Goal: Complete application form

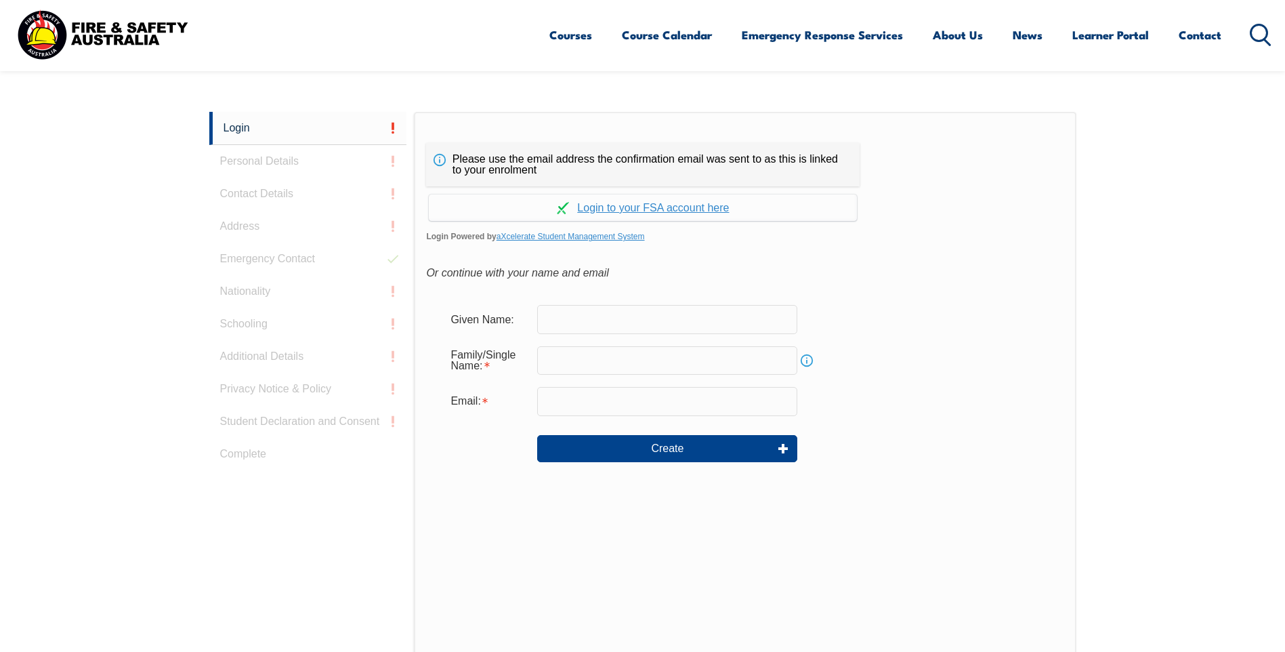
scroll to position [361, 0]
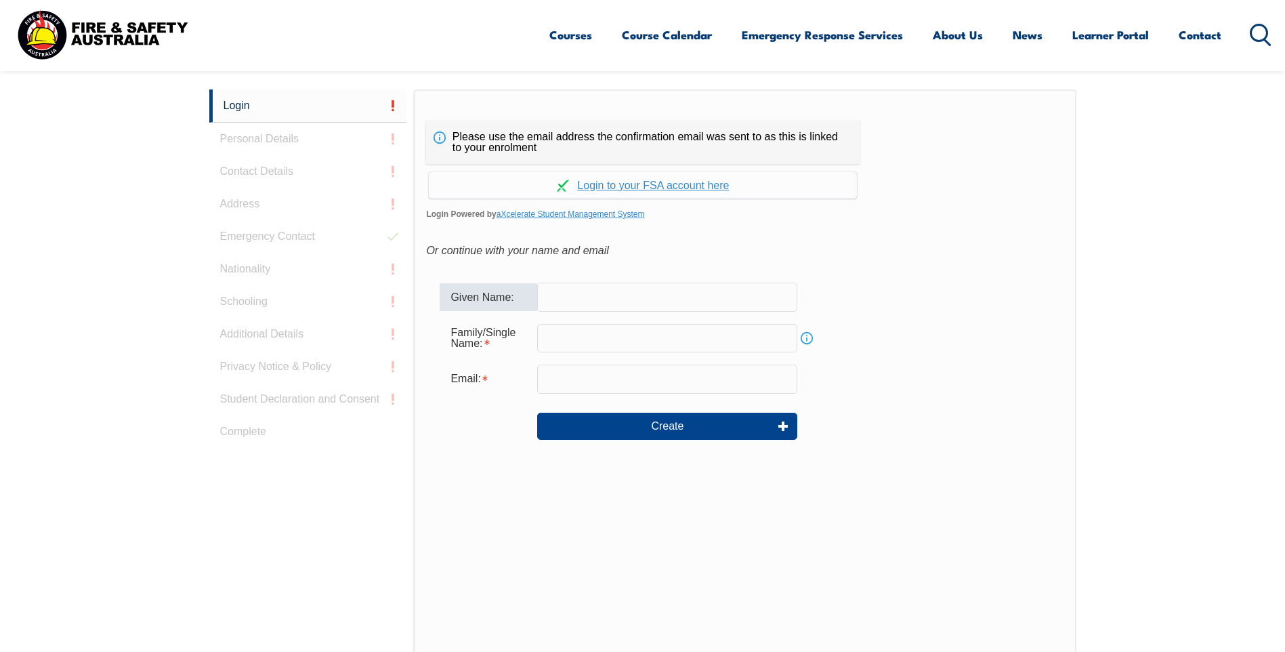
click at [568, 294] on input "text" at bounding box center [667, 297] width 260 height 28
type input "[PERSON_NAME]"
type input "[EMAIL_ADDRESS][DOMAIN_NAME]"
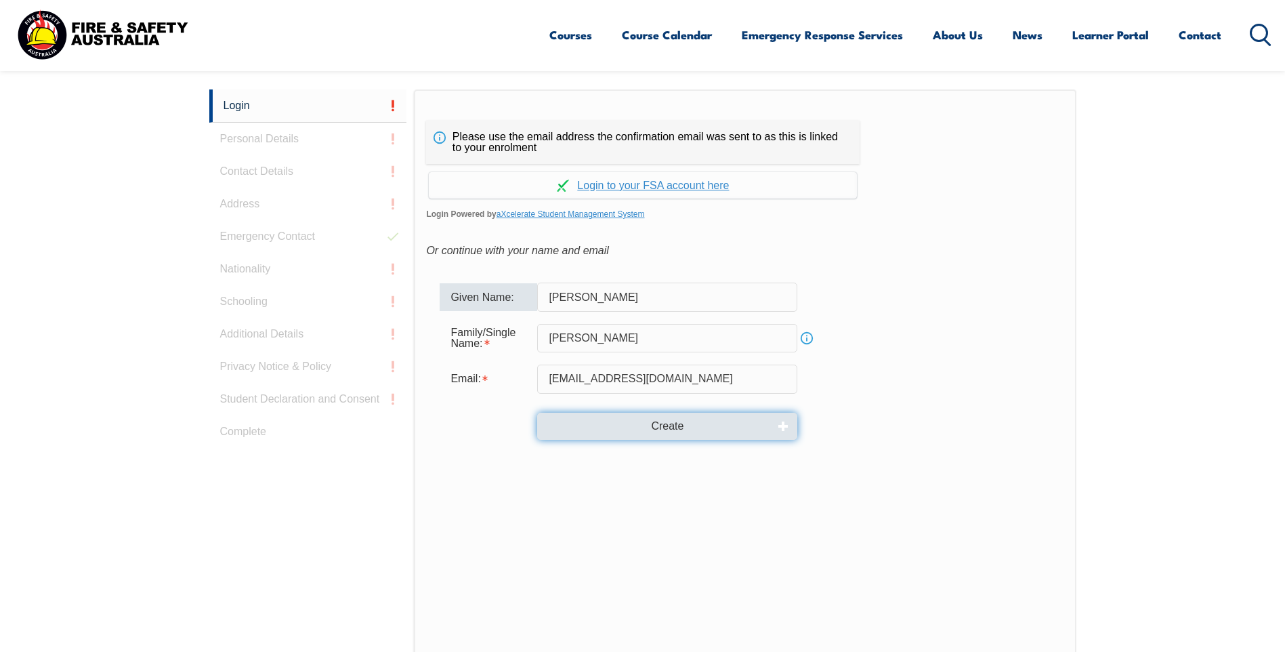
click at [662, 426] on button "Create" at bounding box center [667, 426] width 260 height 27
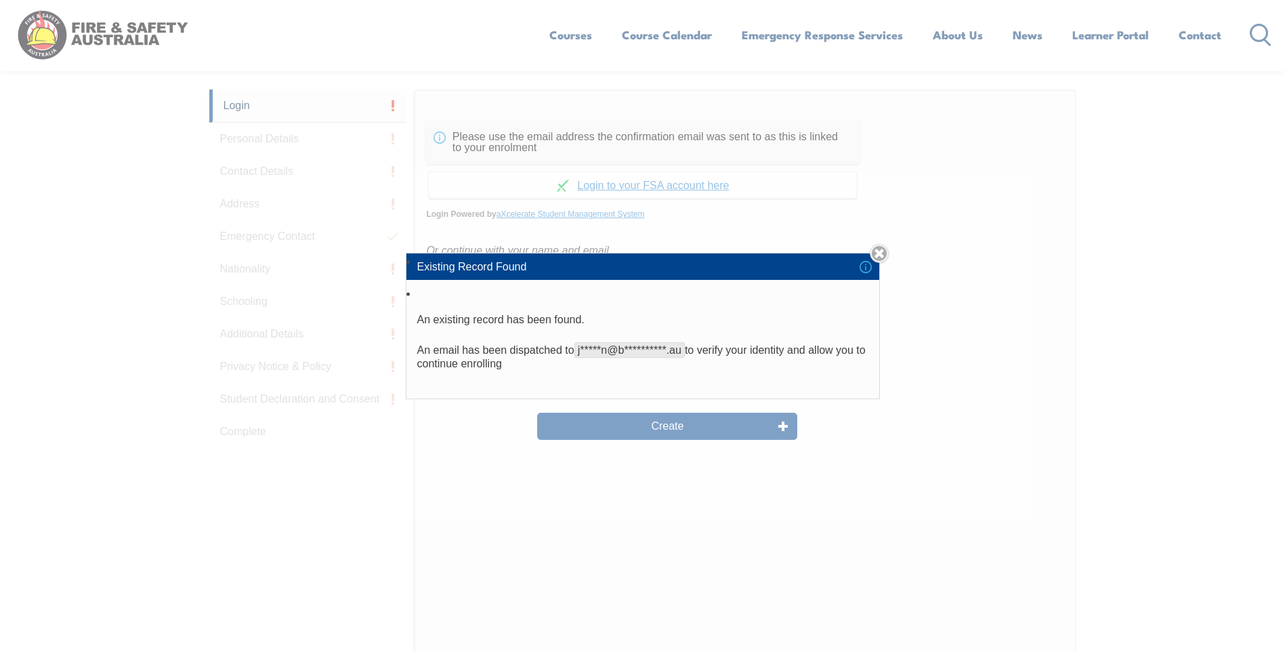
click at [667, 427] on div "**********" at bounding box center [642, 326] width 1285 height 652
click at [882, 250] on link "Close" at bounding box center [879, 253] width 19 height 19
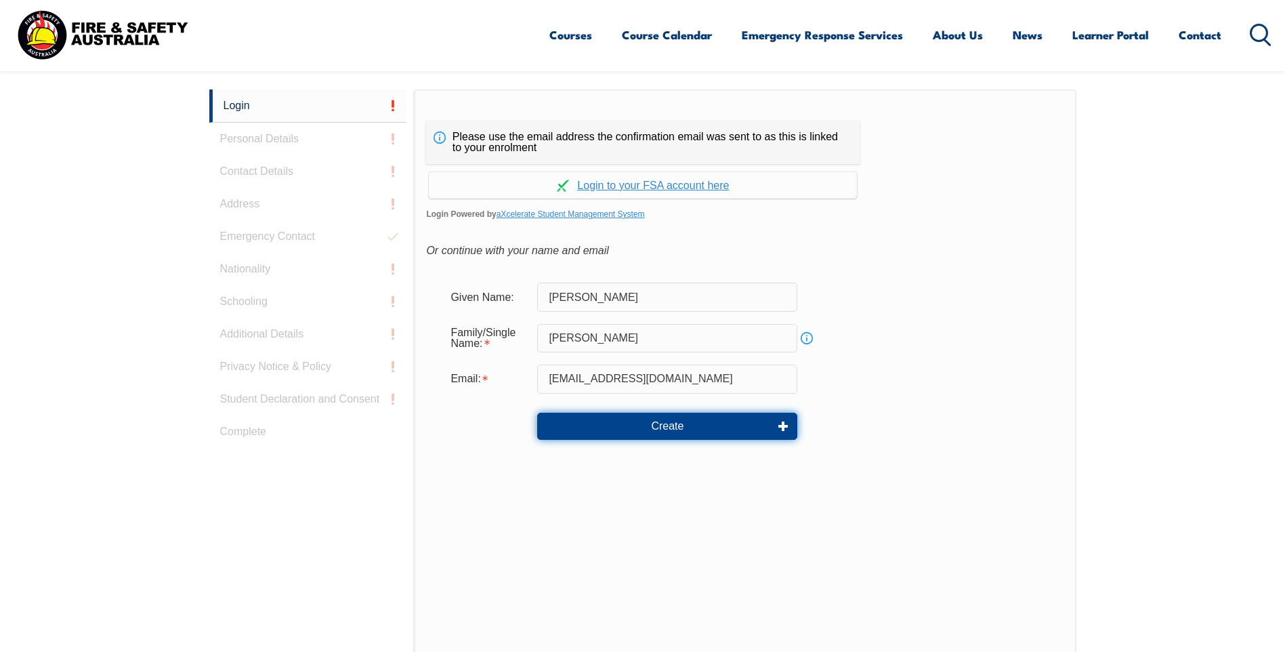
click at [665, 427] on button "Create" at bounding box center [667, 426] width 260 height 27
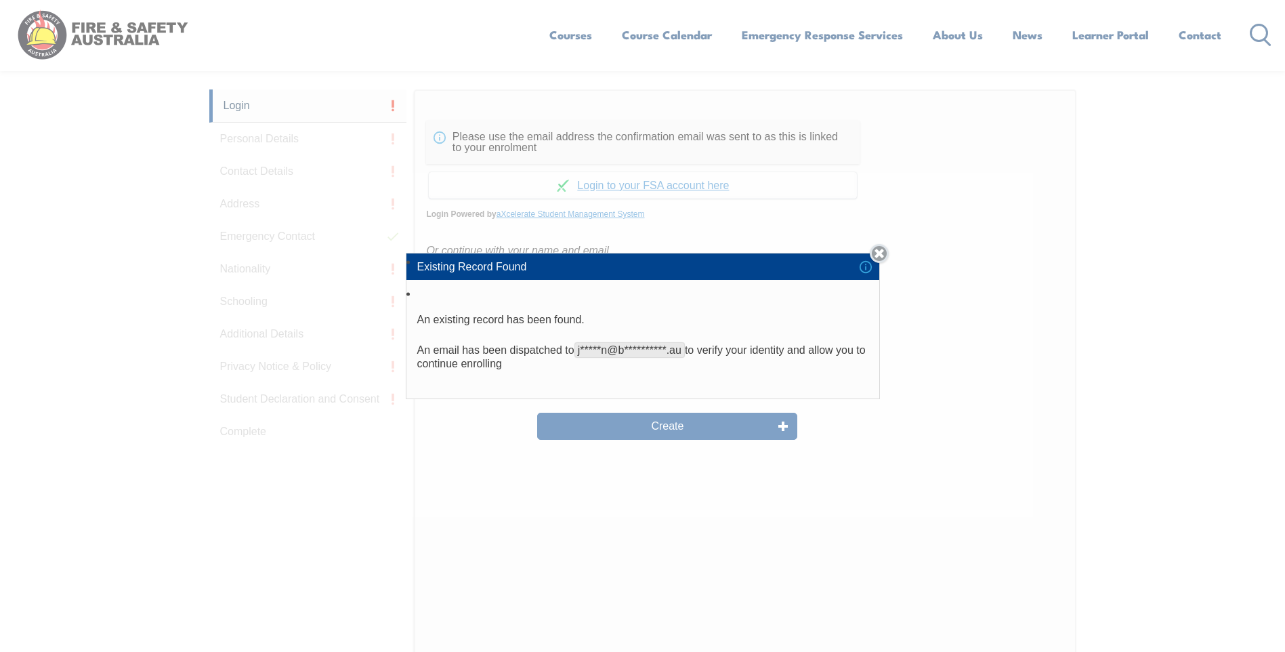
click at [881, 253] on link "Close" at bounding box center [879, 253] width 19 height 19
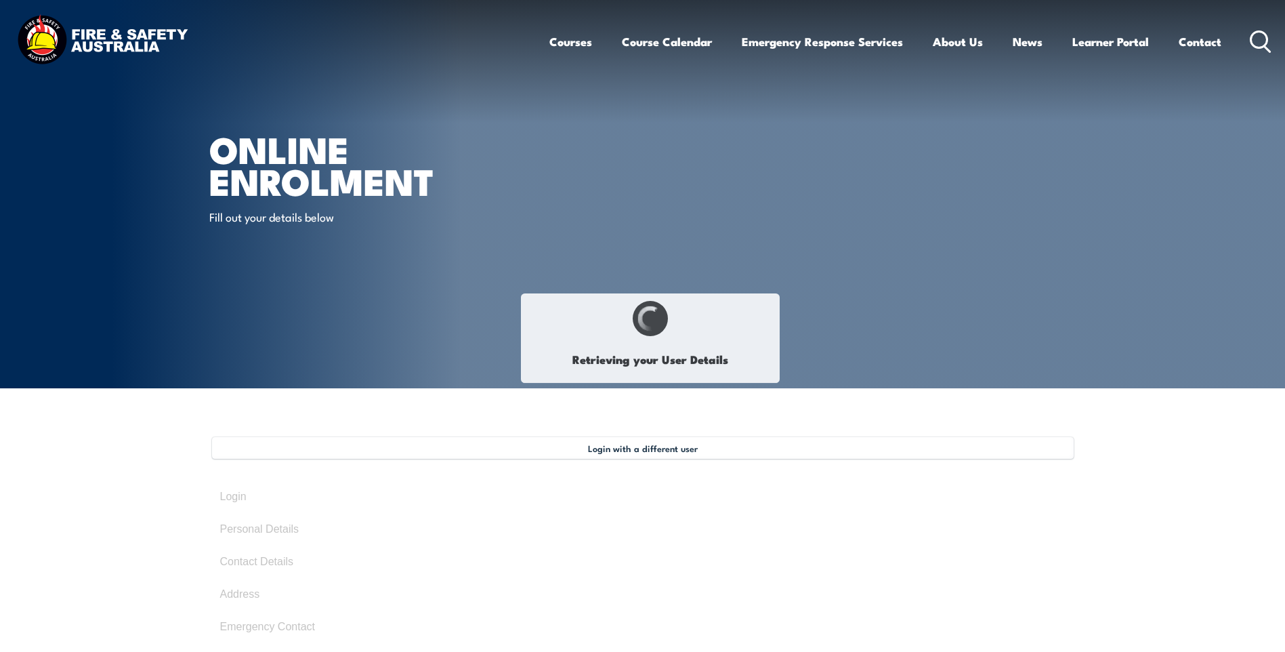
select select "Mr"
type input "[PERSON_NAME]"
type input "Gerard"
type input "[PERSON_NAME]"
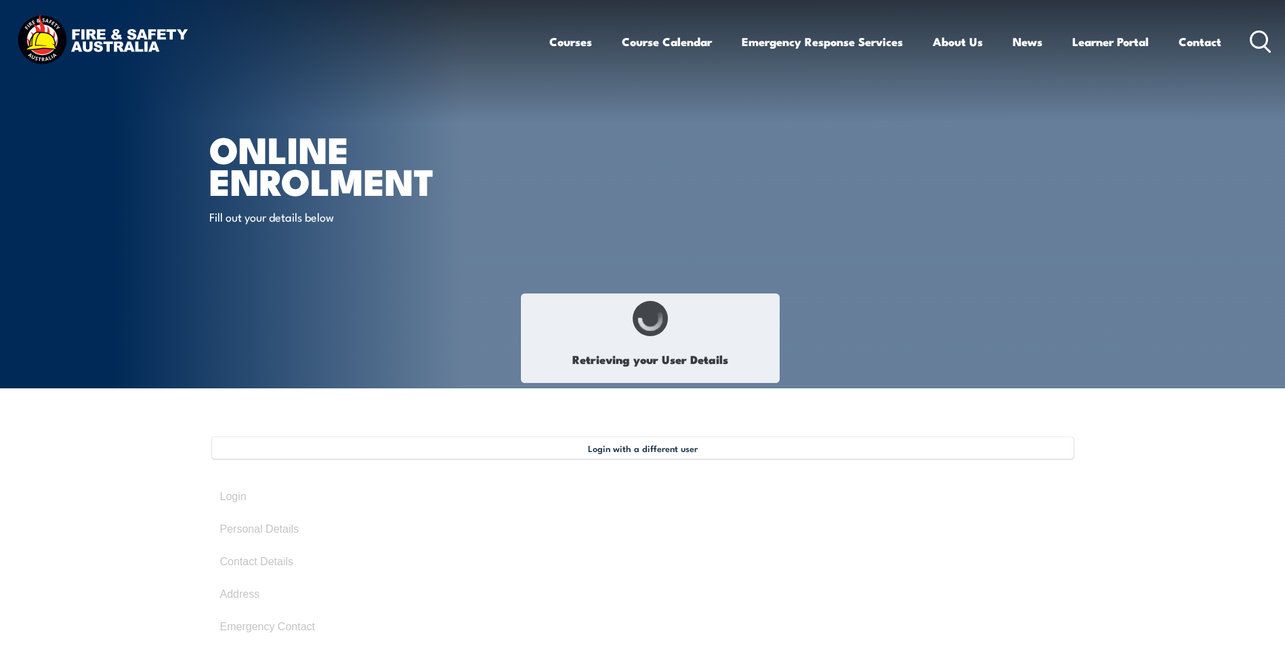
type input "November 26, 1967"
type input "NJBJNBRDKQ"
select select "M"
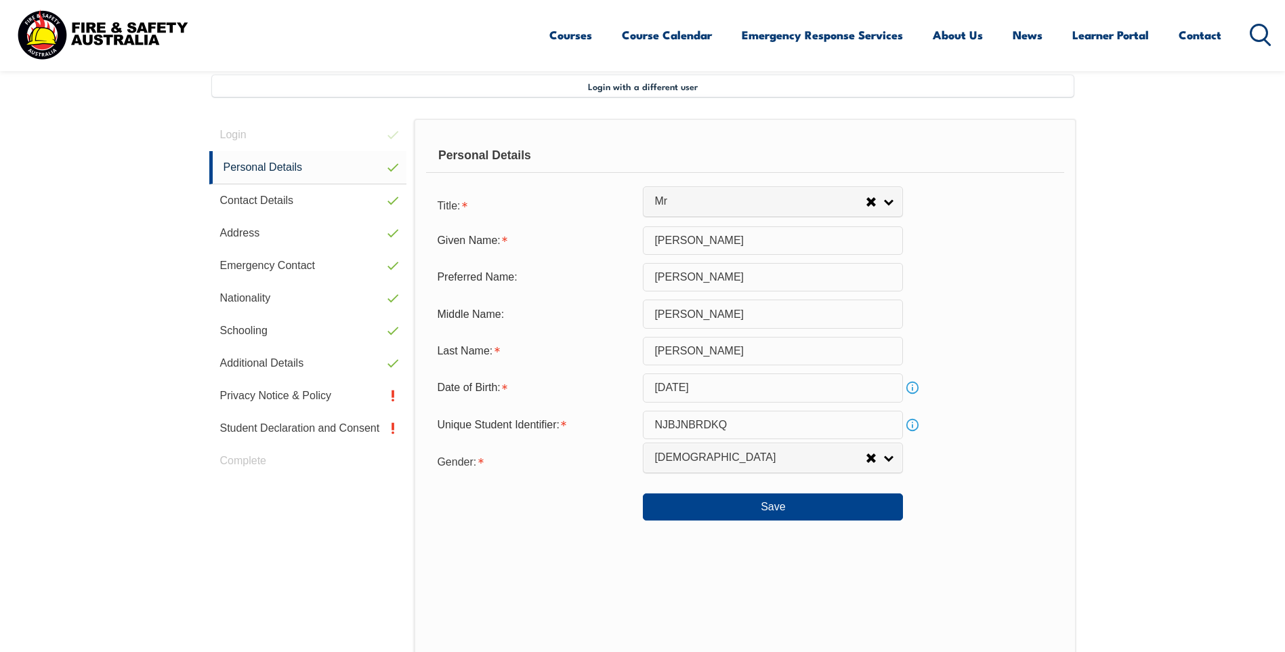
scroll to position [369, 0]
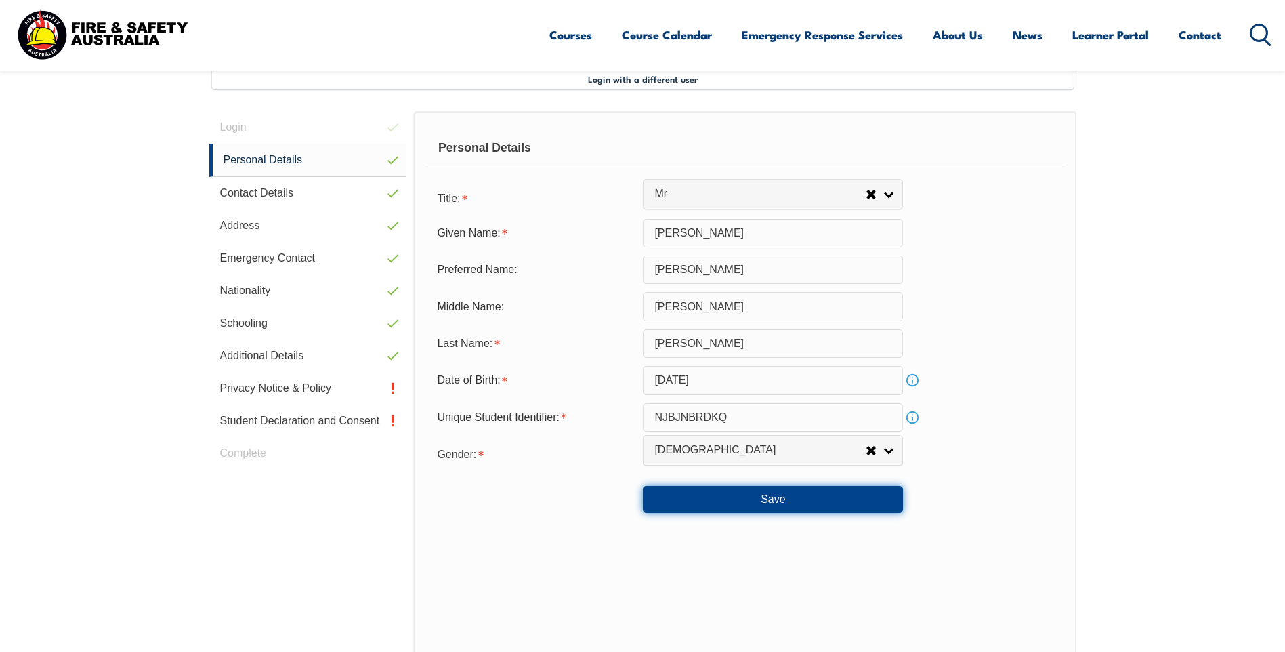
click at [775, 501] on button "Save" at bounding box center [773, 499] width 260 height 27
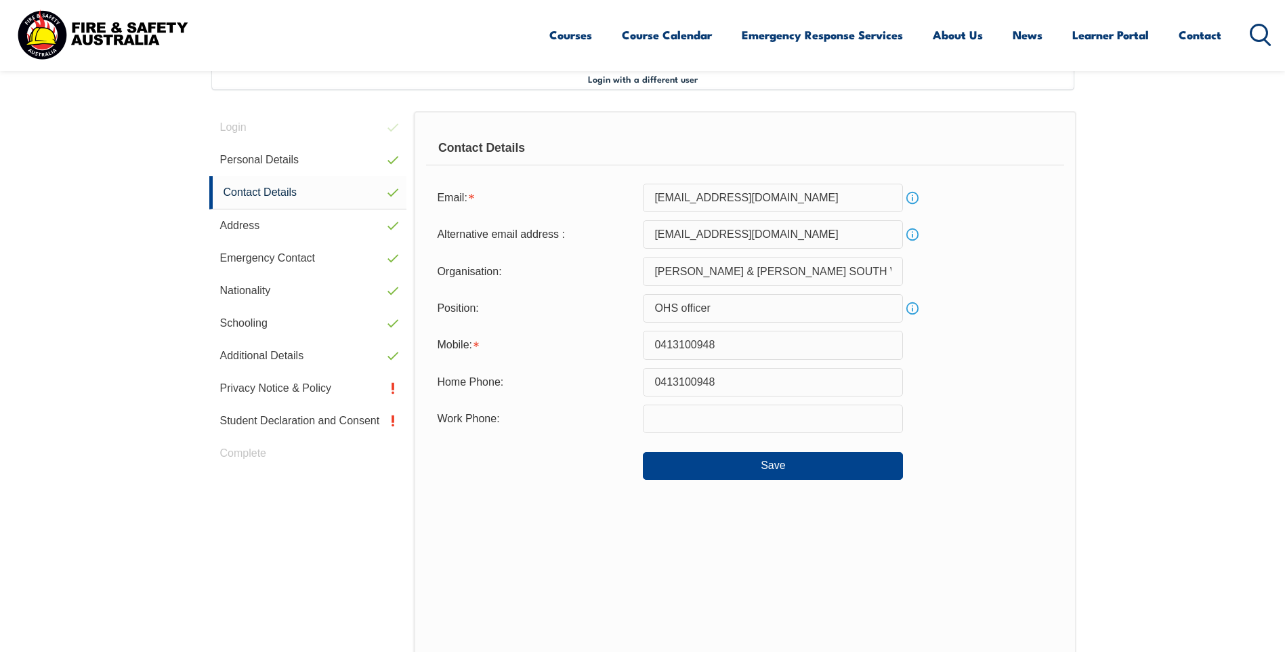
click at [683, 411] on input "text" at bounding box center [773, 418] width 260 height 28
type input "0413100948"
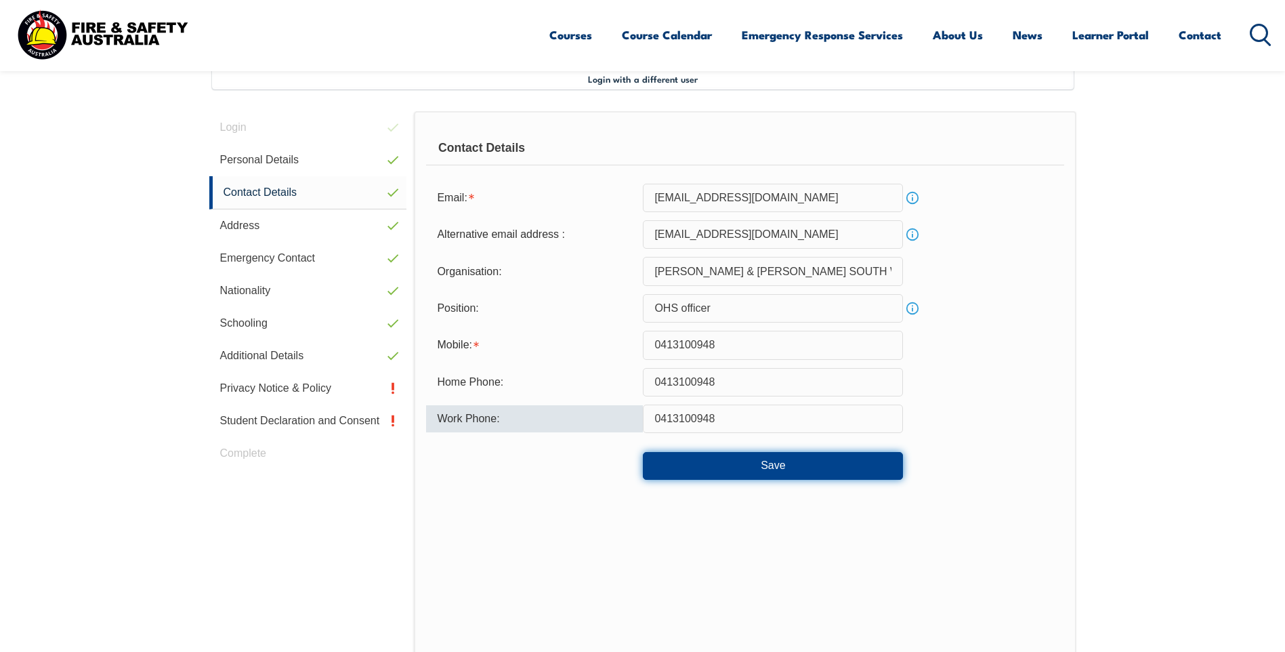
drag, startPoint x: 772, startPoint y: 463, endPoint x: 757, endPoint y: 482, distance: 24.1
click at [770, 463] on button "Save" at bounding box center [773, 465] width 260 height 27
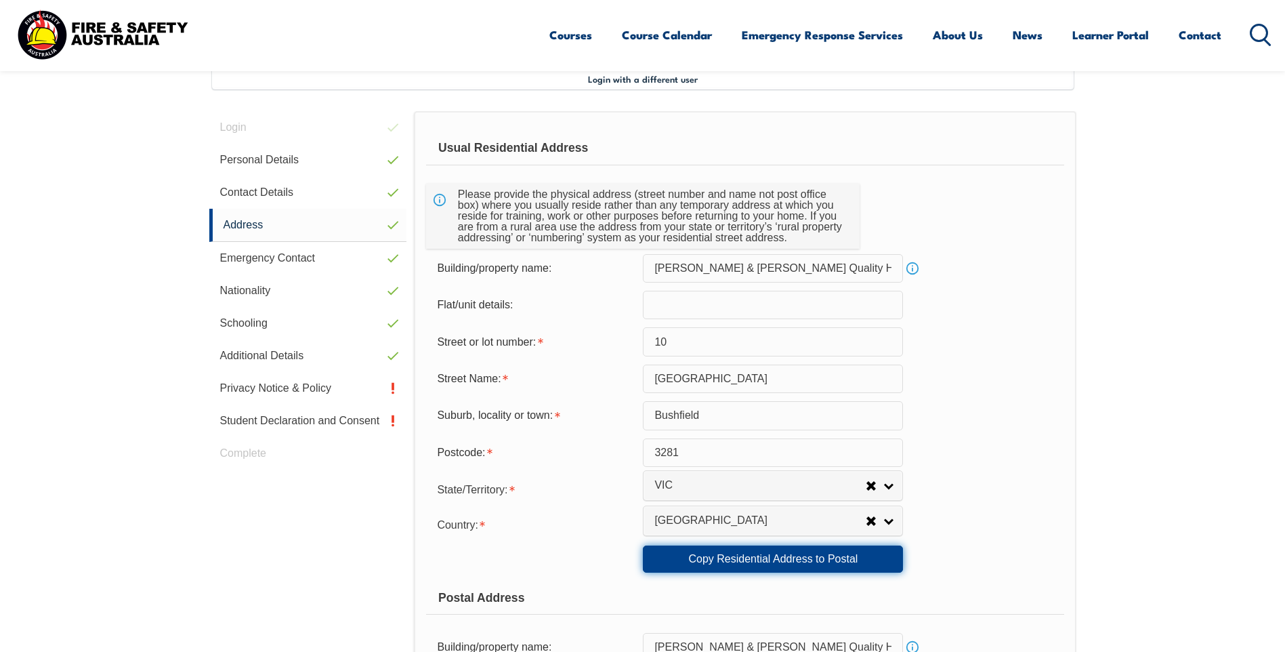
click at [770, 558] on link "Copy Residential Address to Postal" at bounding box center [773, 558] width 260 height 27
click at [778, 558] on link "Copy Residential Address to Postal" at bounding box center [773, 558] width 260 height 27
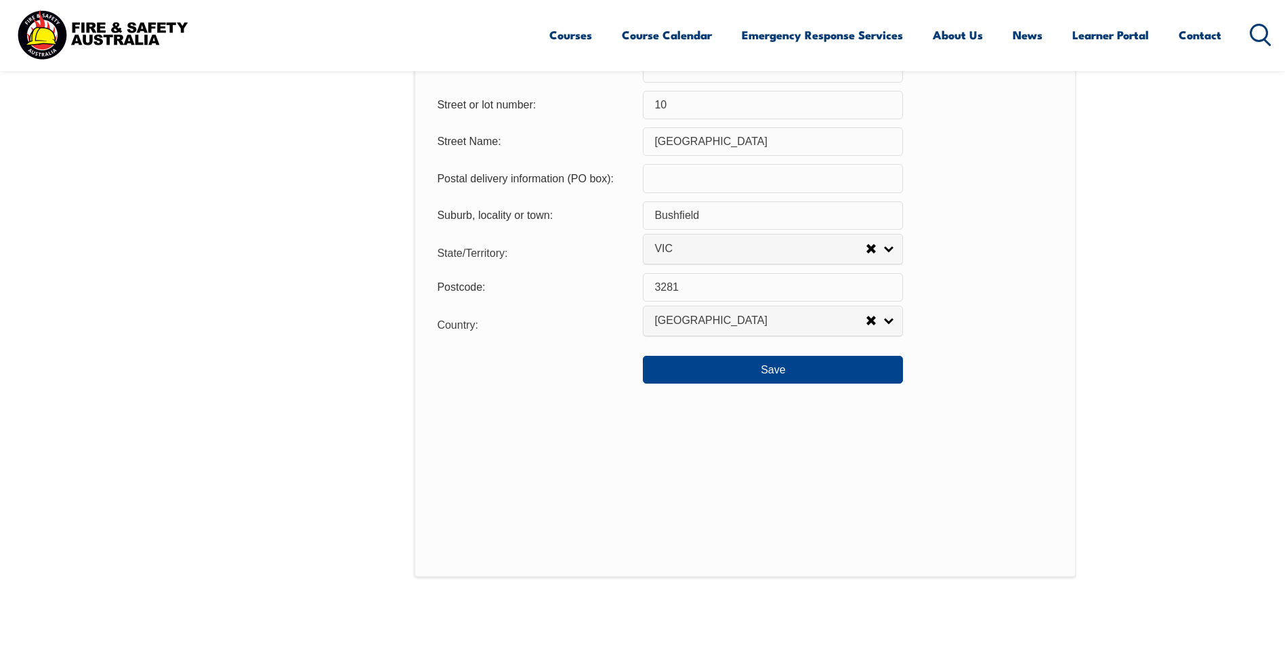
scroll to position [940, 0]
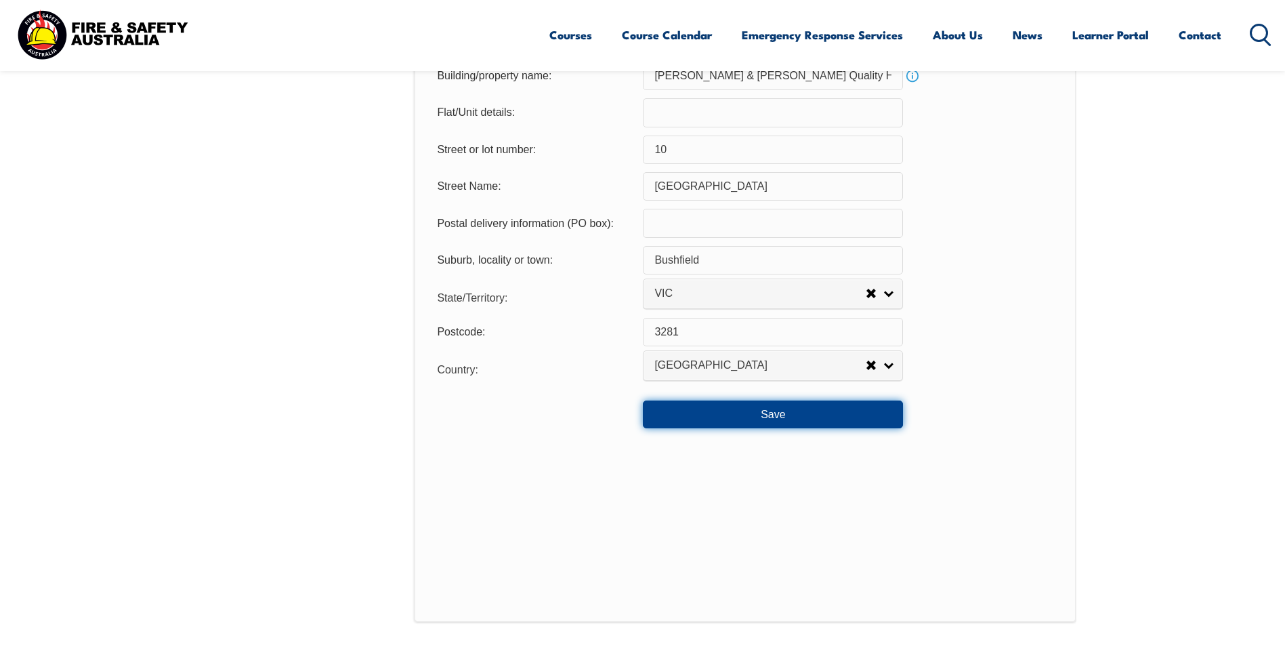
click at [759, 414] on button "Save" at bounding box center [773, 413] width 260 height 27
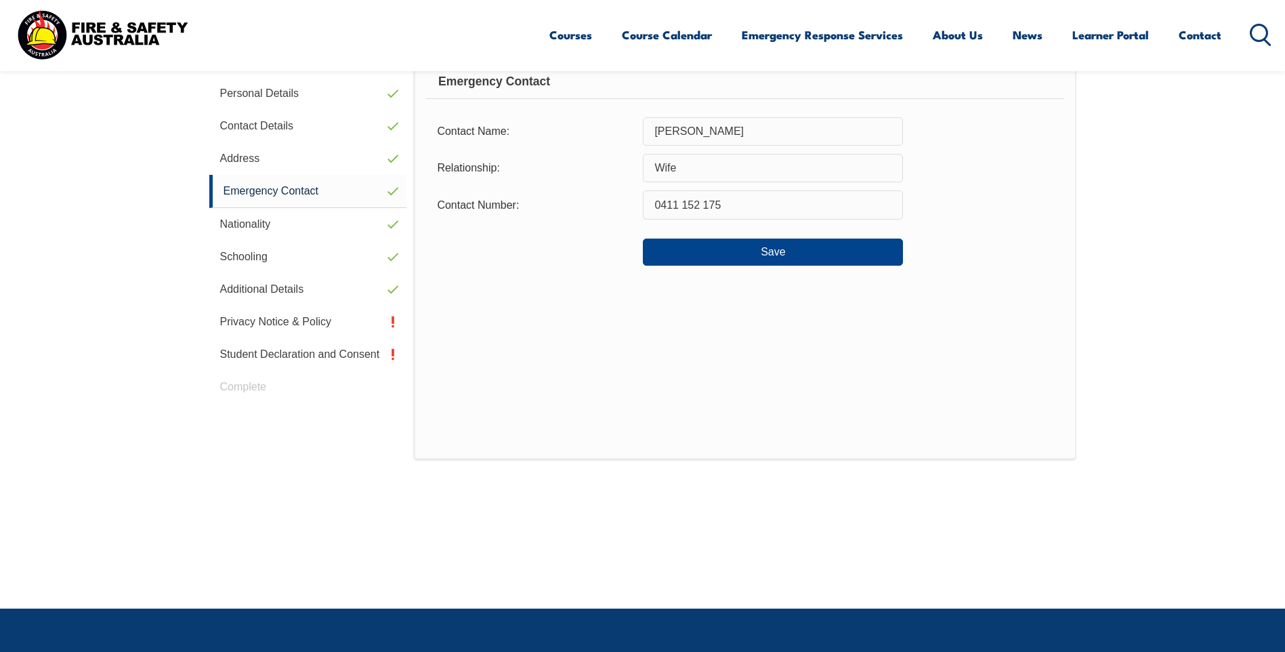
scroll to position [369, 0]
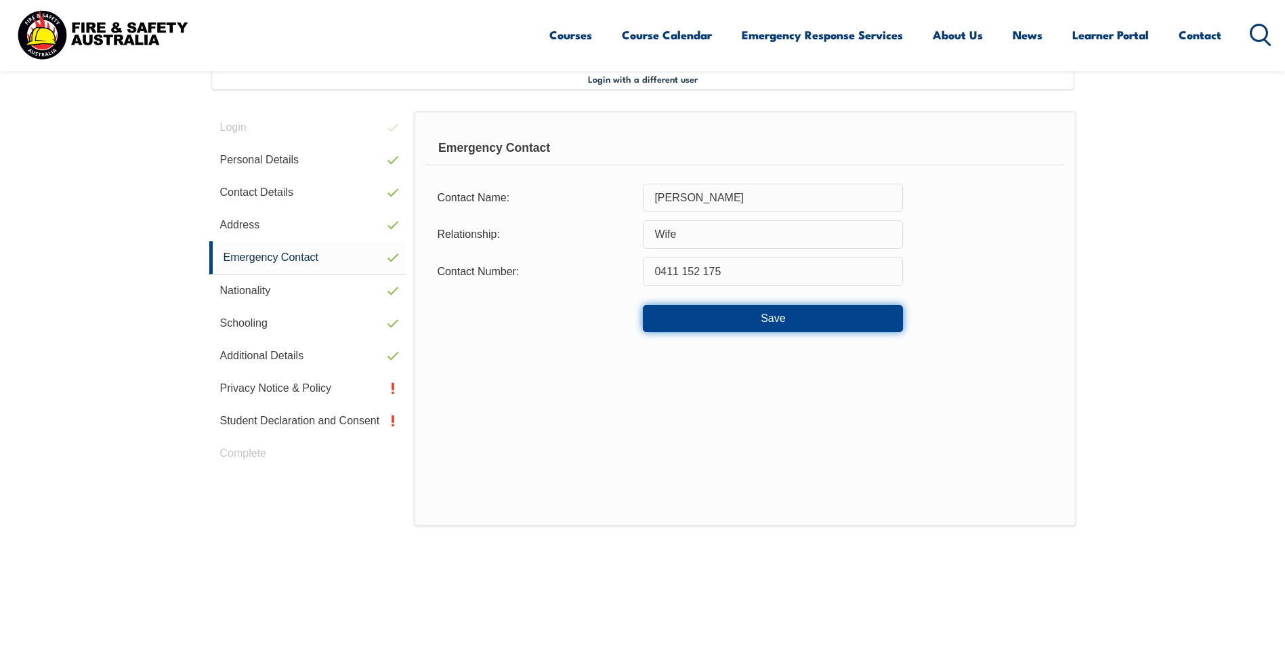
drag, startPoint x: 770, startPoint y: 318, endPoint x: 764, endPoint y: 327, distance: 10.3
click at [770, 318] on button "Save" at bounding box center [773, 318] width 260 height 27
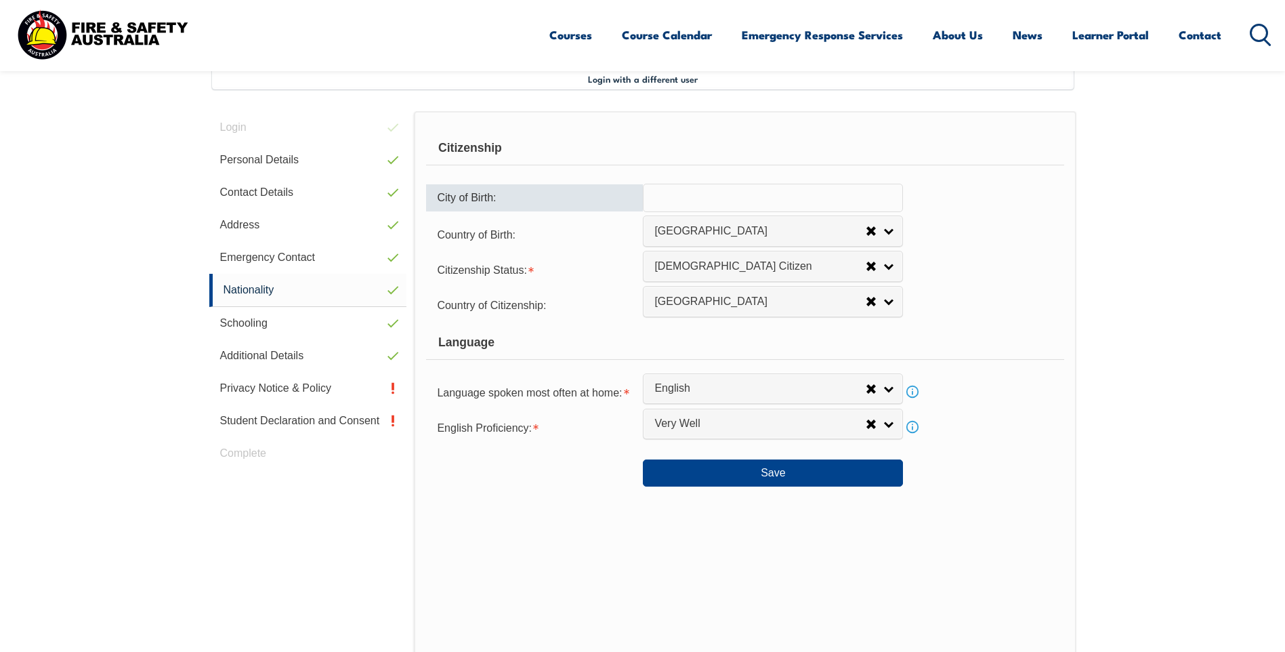
click at [663, 194] on input "text" at bounding box center [773, 198] width 260 height 28
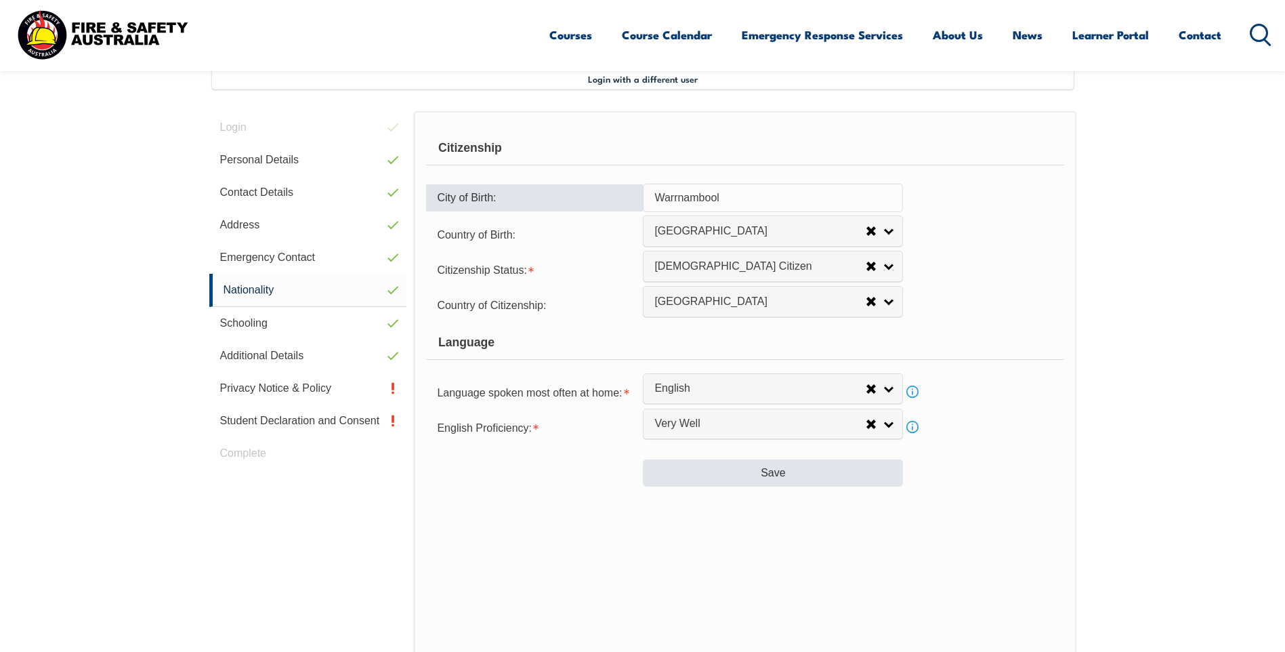
type input "Warrnambool"
drag, startPoint x: 764, startPoint y: 470, endPoint x: 783, endPoint y: 499, distance: 35.3
click at [764, 472] on button "Save" at bounding box center [773, 472] width 260 height 27
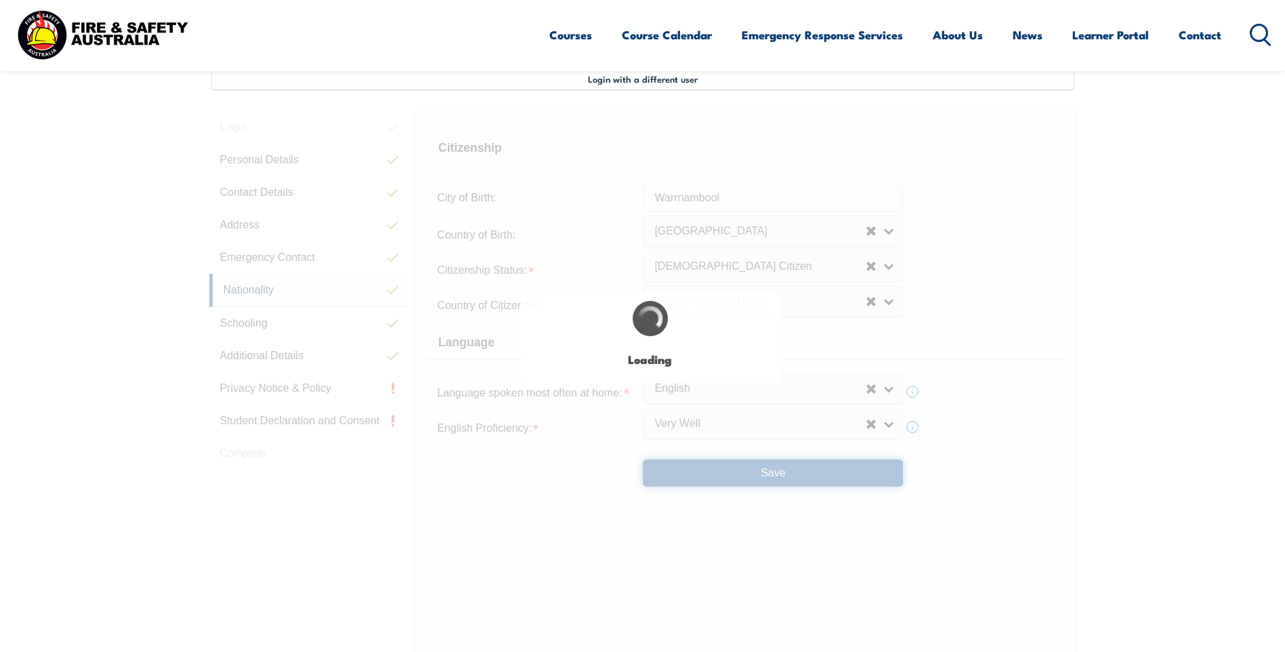
select select "false"
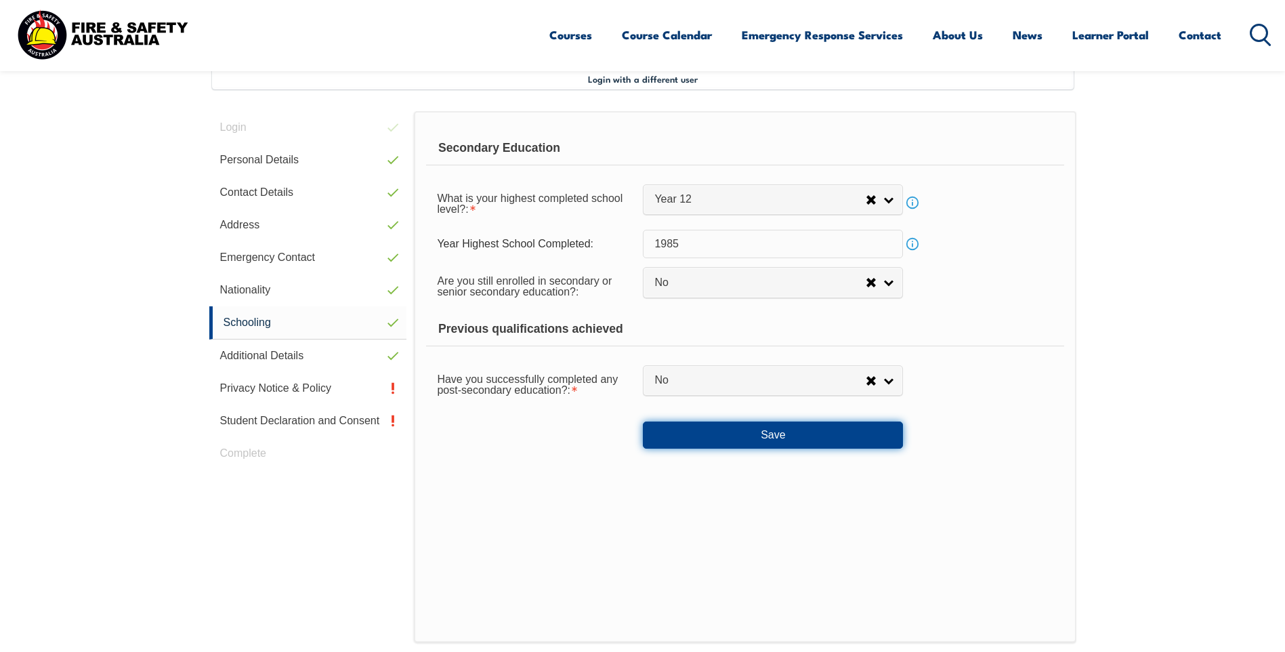
click at [770, 437] on button "Save" at bounding box center [773, 434] width 260 height 27
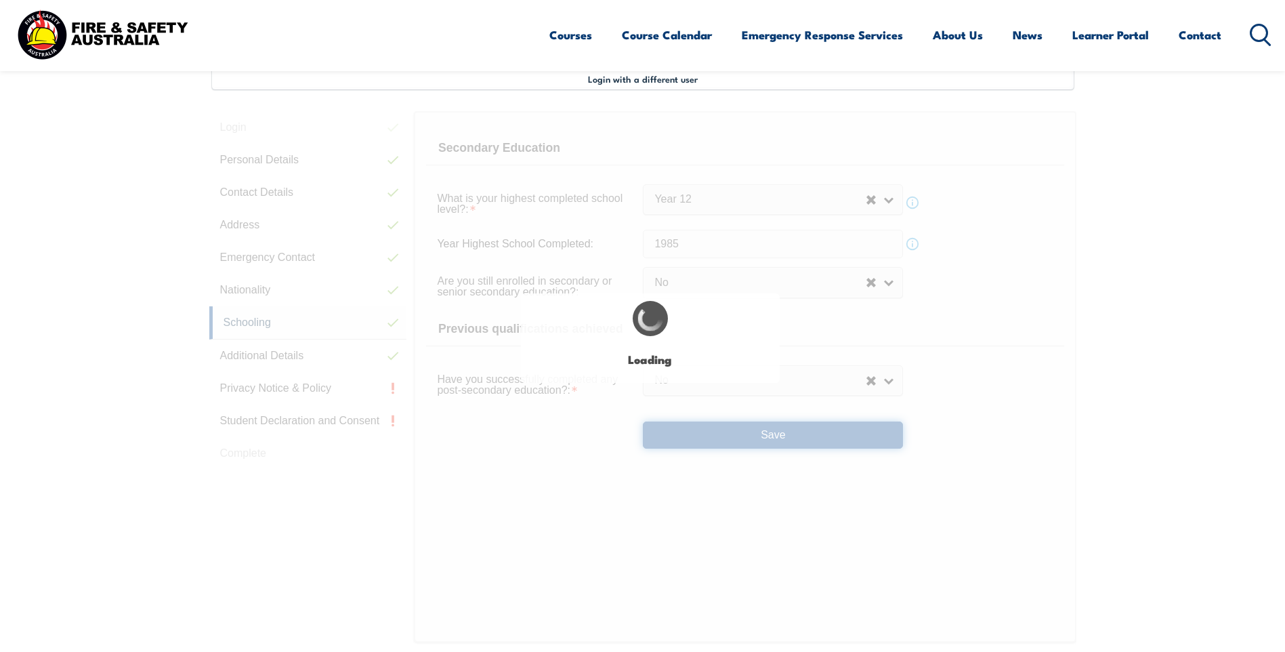
select select "false"
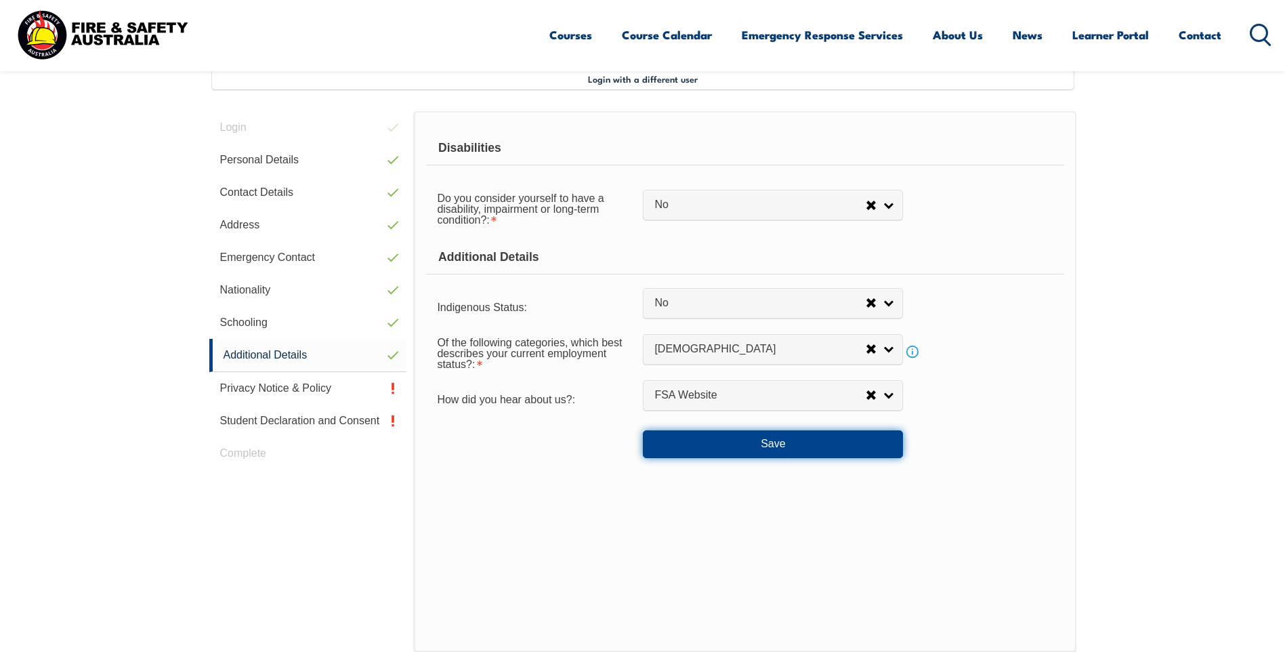
click at [773, 442] on button "Save" at bounding box center [773, 443] width 260 height 27
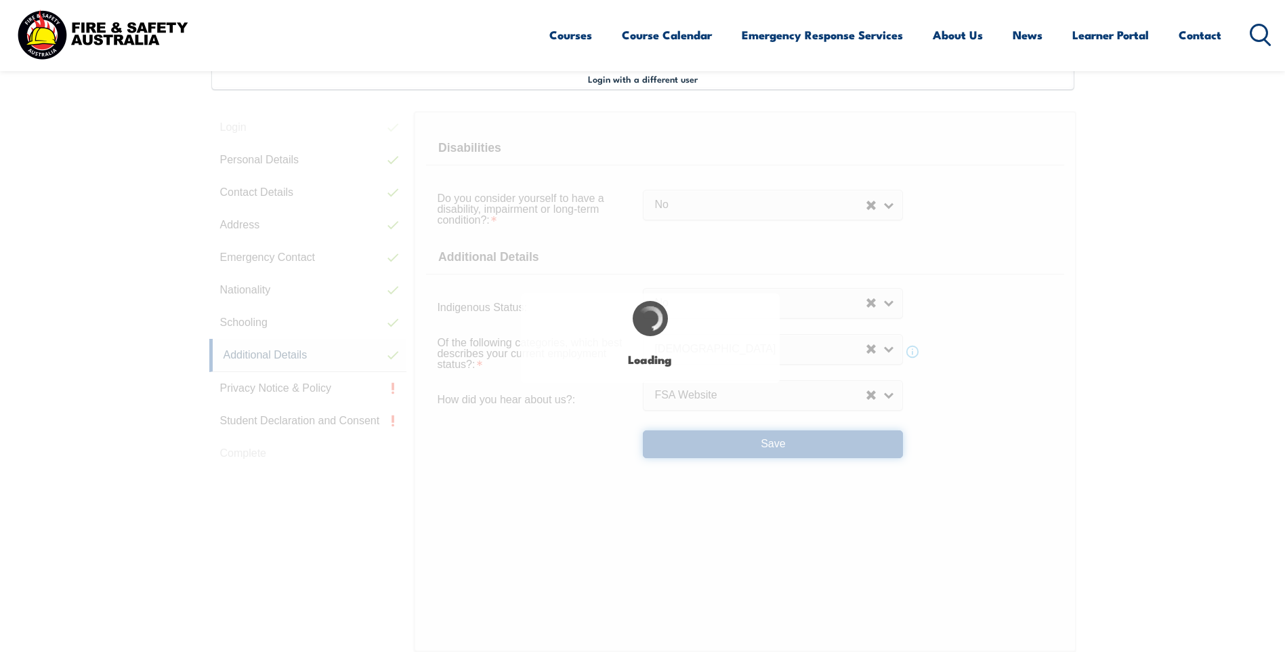
select select "false"
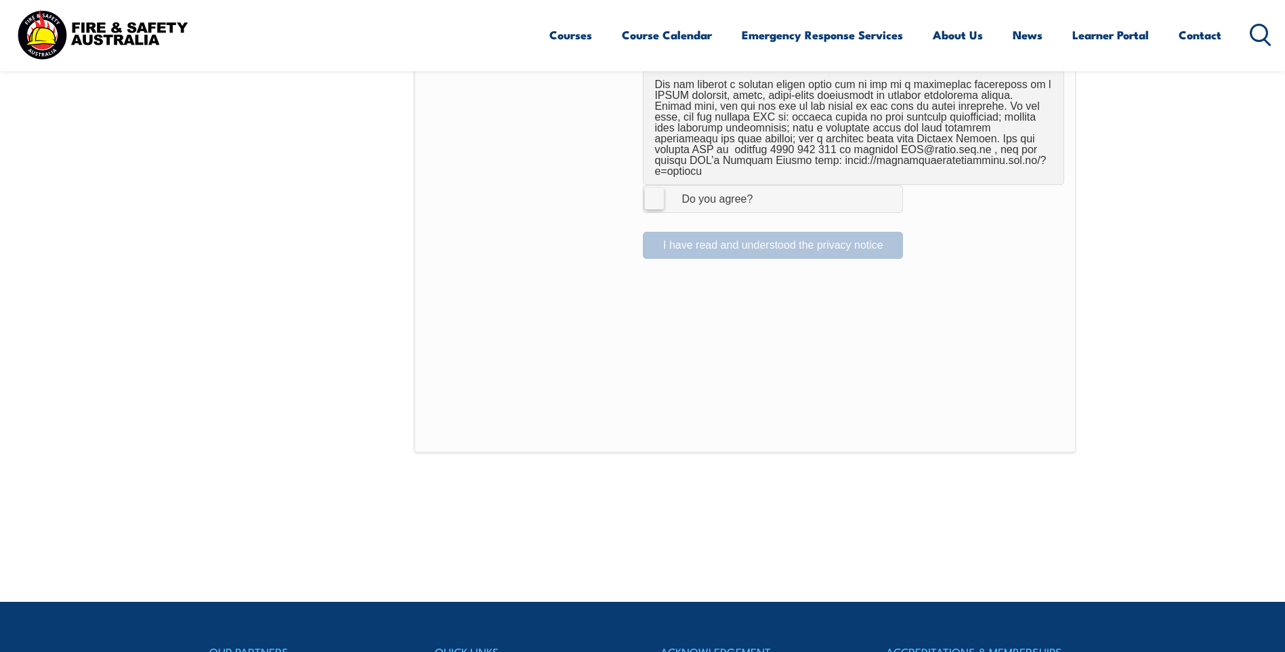
scroll to position [932, 0]
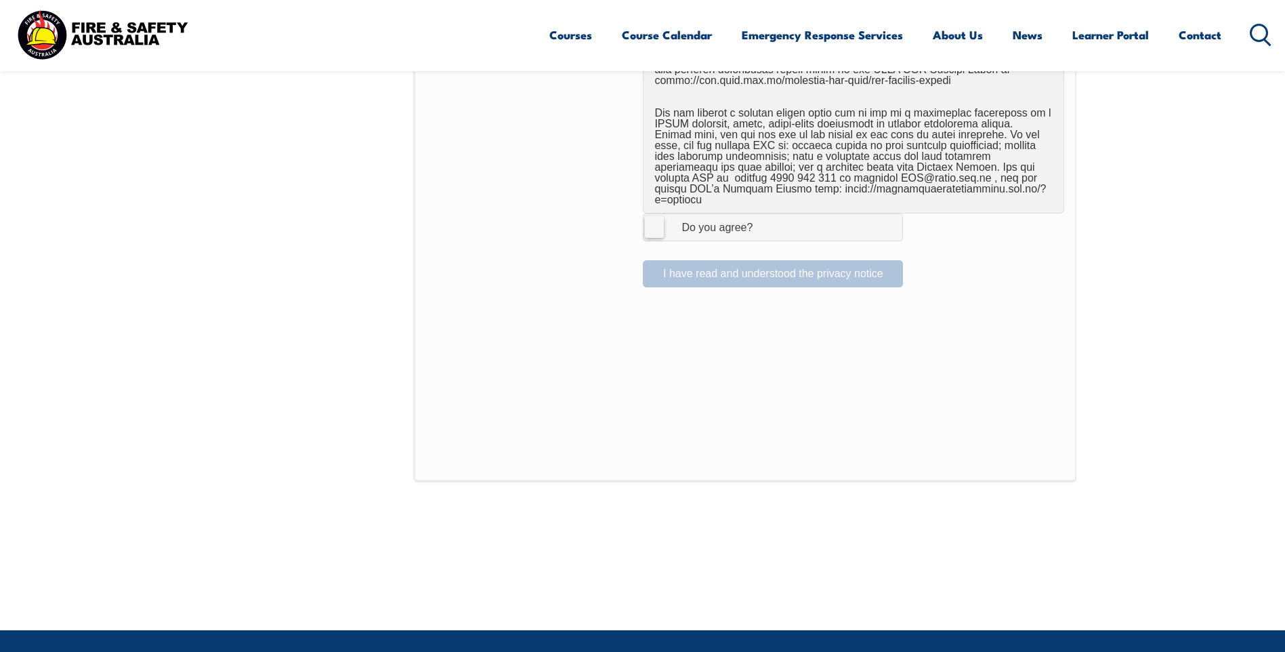
drag, startPoint x: 651, startPoint y: 216, endPoint x: 619, endPoint y: 251, distance: 47.9
click at [650, 217] on label "I Agree Do you agree?" at bounding box center [773, 226] width 260 height 27
click at [764, 217] on input "I Agree Do you agree?" at bounding box center [775, 227] width 23 height 26
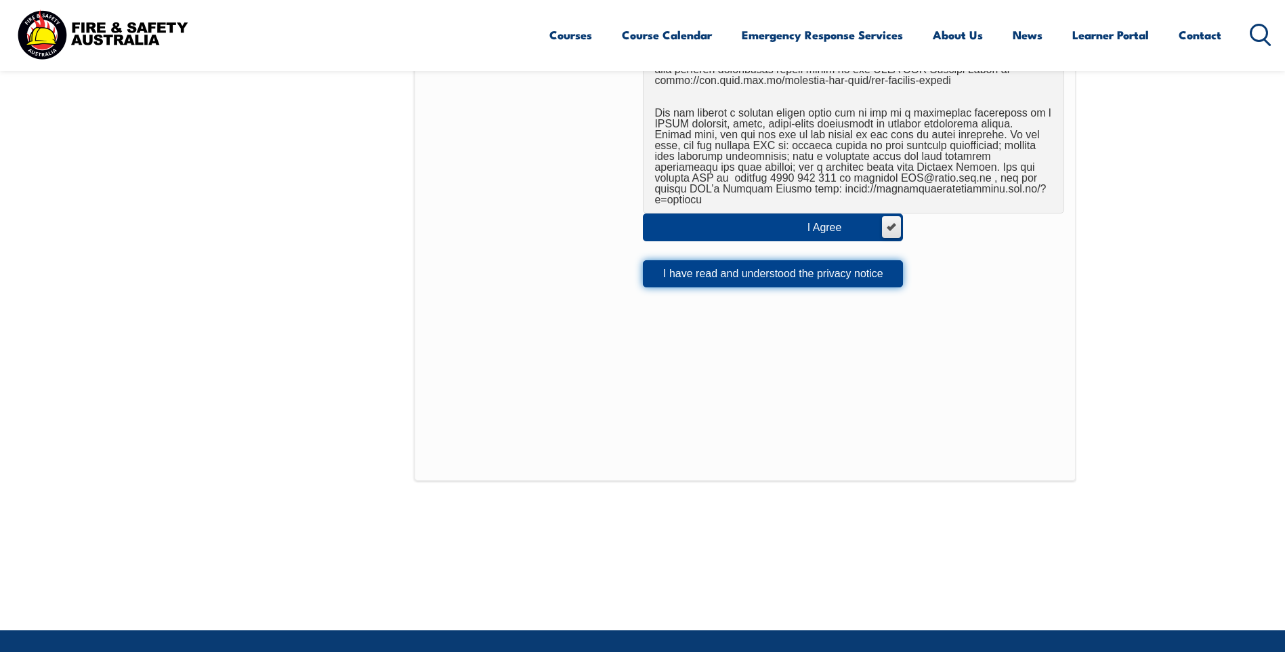
click at [761, 264] on button "I have read and understood the privacy notice" at bounding box center [773, 273] width 260 height 27
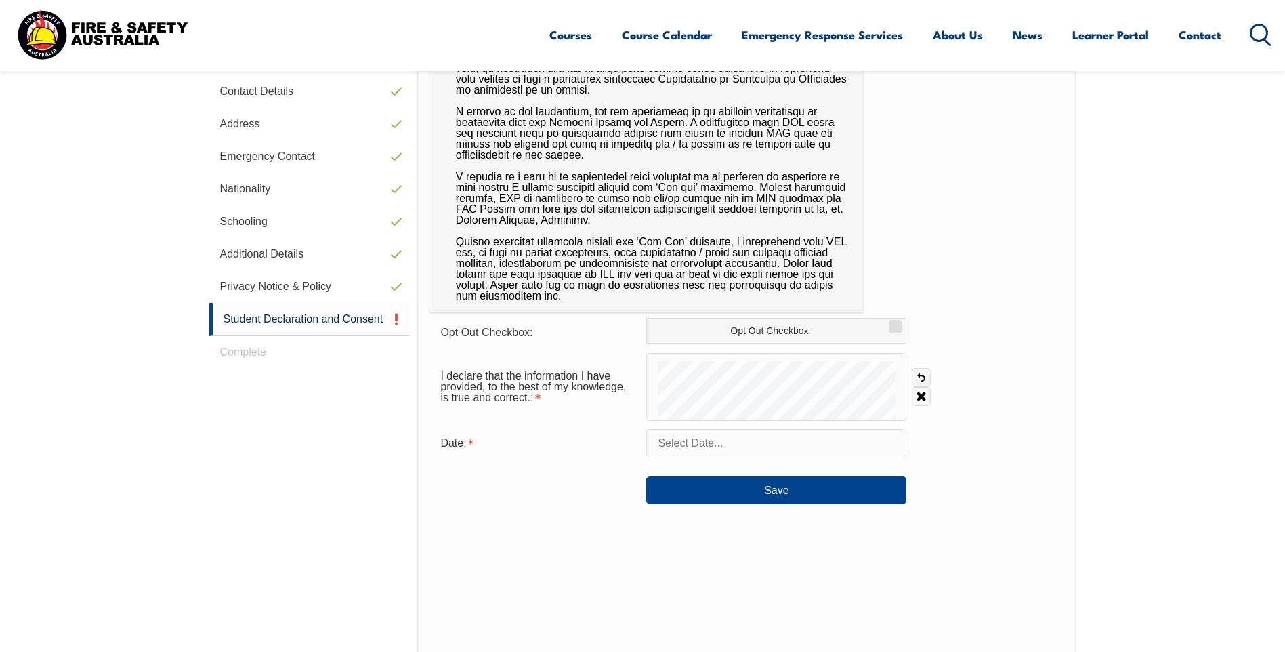
scroll to position [474, 0]
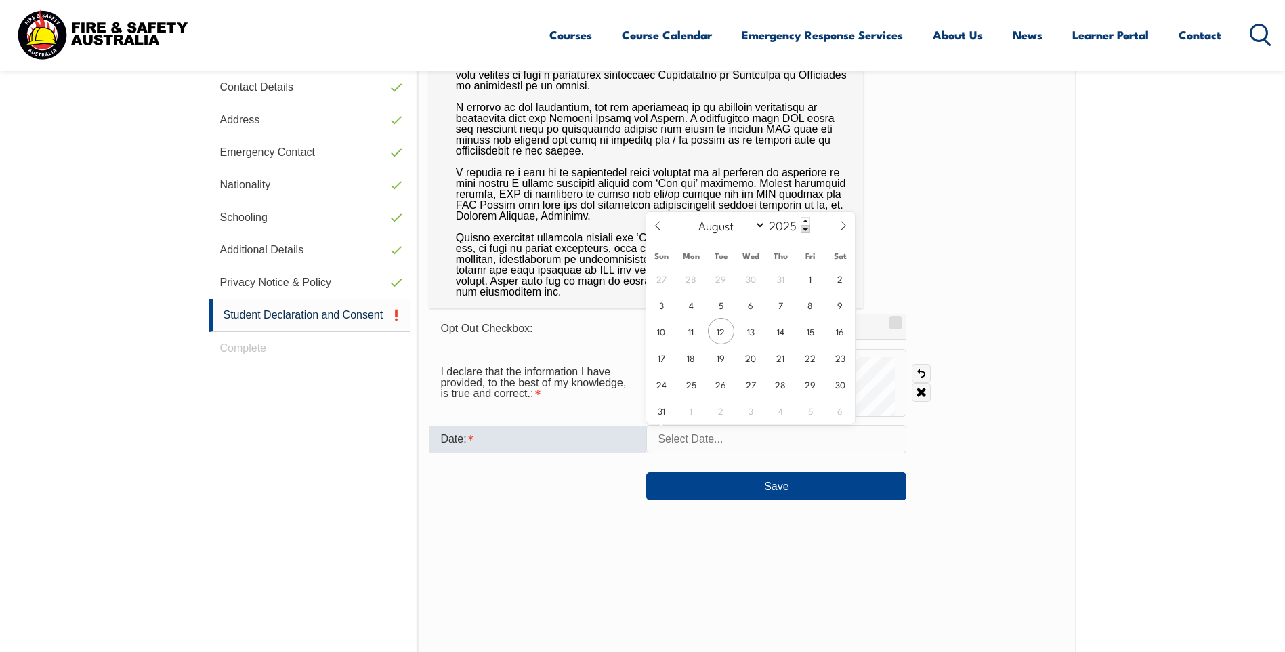
click at [682, 436] on input "text" at bounding box center [776, 439] width 260 height 28
click at [721, 333] on span "12" at bounding box center [721, 331] width 26 height 26
type input "August 12, 2025"
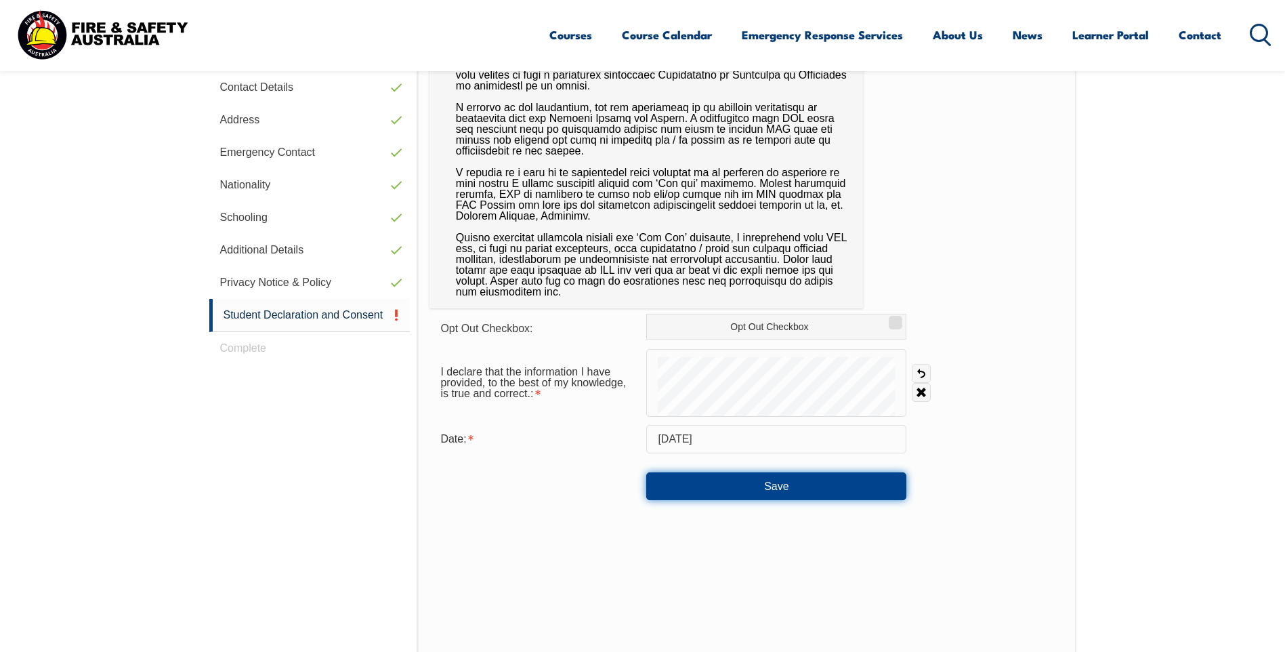
click at [774, 488] on button "Save" at bounding box center [776, 485] width 260 height 27
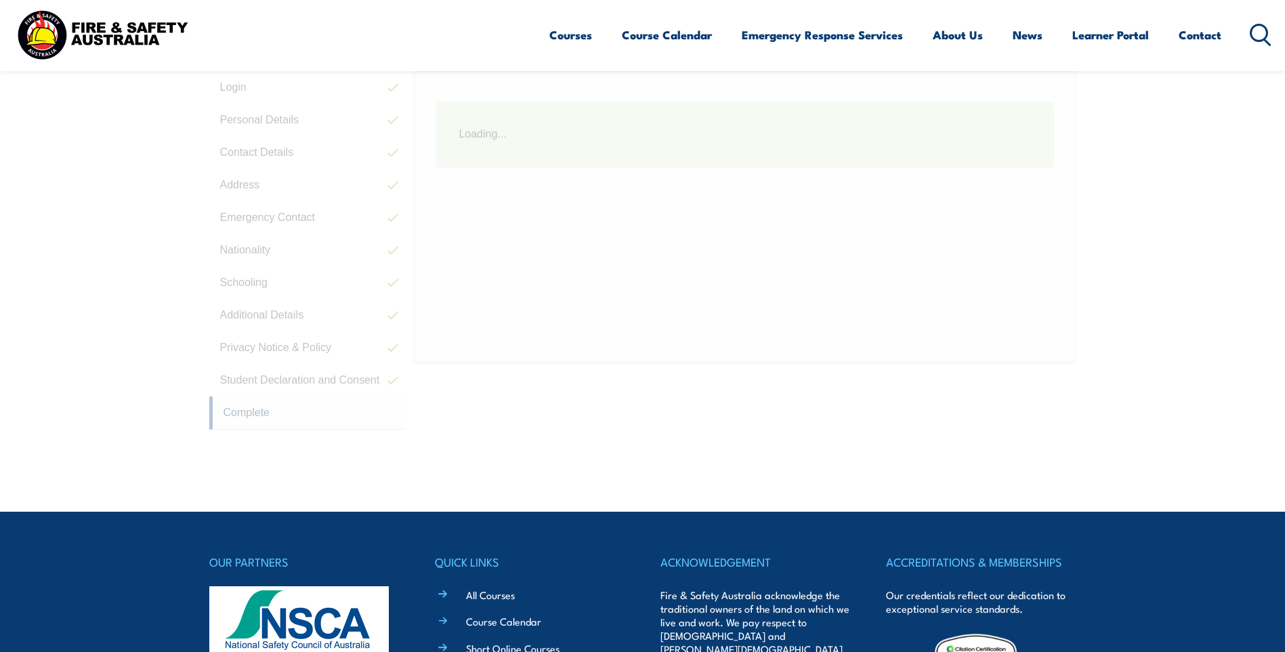
scroll to position [369, 0]
